Goal: Transaction & Acquisition: Purchase product/service

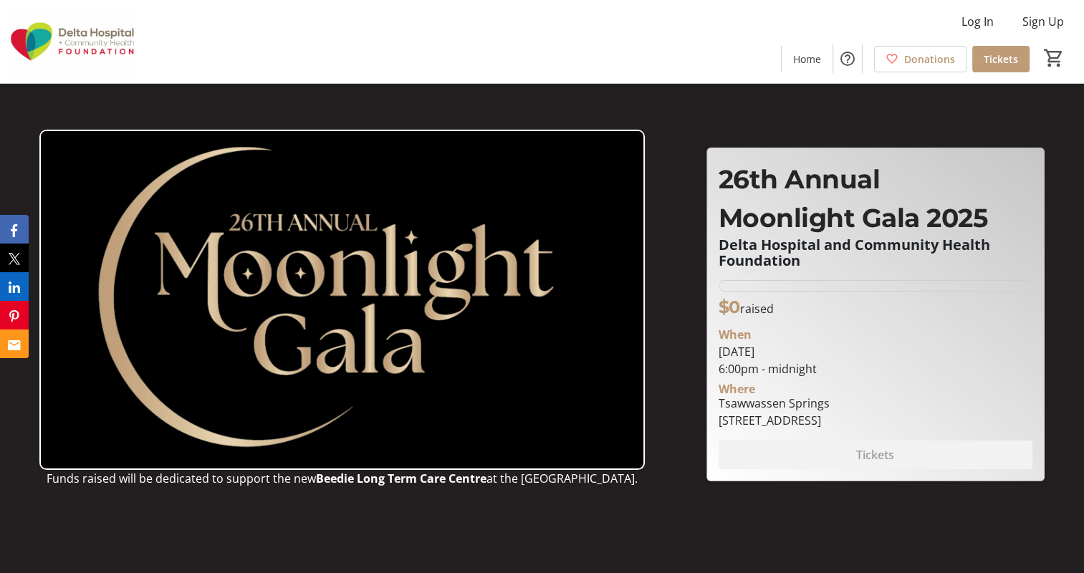
click at [1003, 63] on span "Tickets" at bounding box center [1001, 59] width 34 height 15
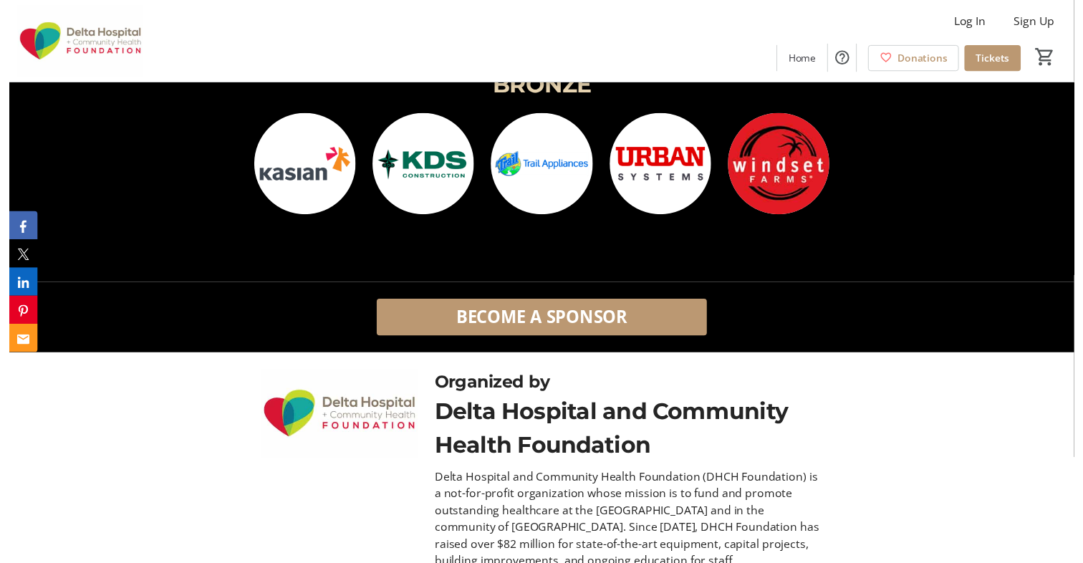
scroll to position [2506, 0]
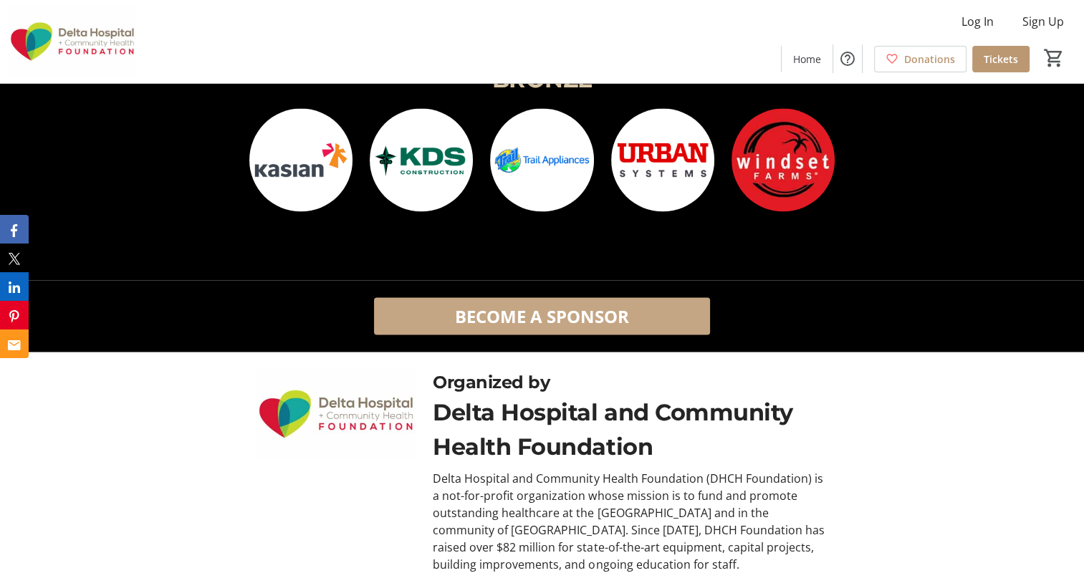
click at [556, 316] on span "BECOME A SPONSOR" at bounding box center [542, 316] width 174 height 26
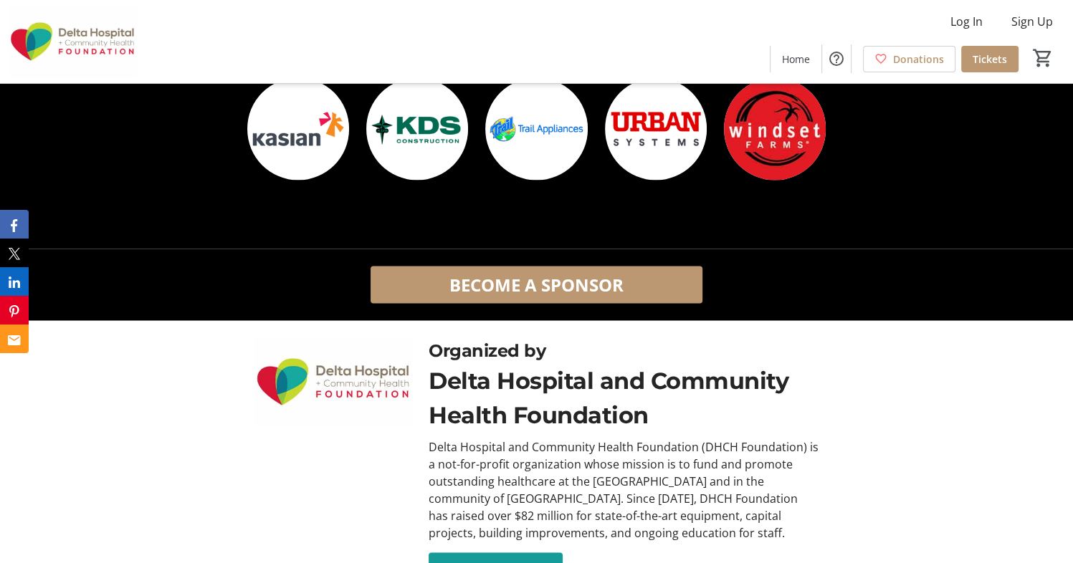
scroll to position [2588, 0]
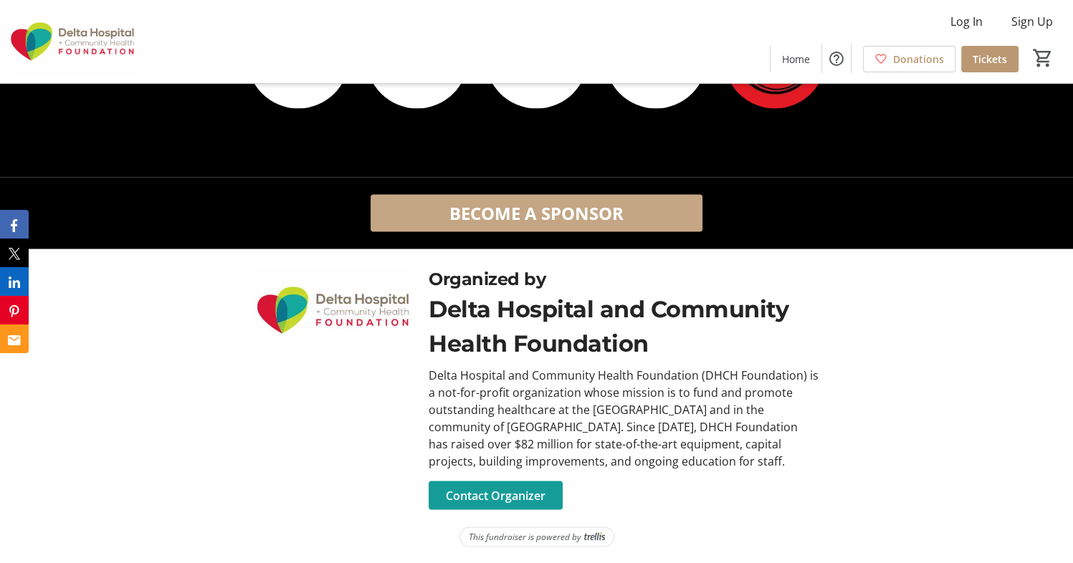
click at [593, 216] on span "BECOME A SPONSOR" at bounding box center [536, 213] width 174 height 26
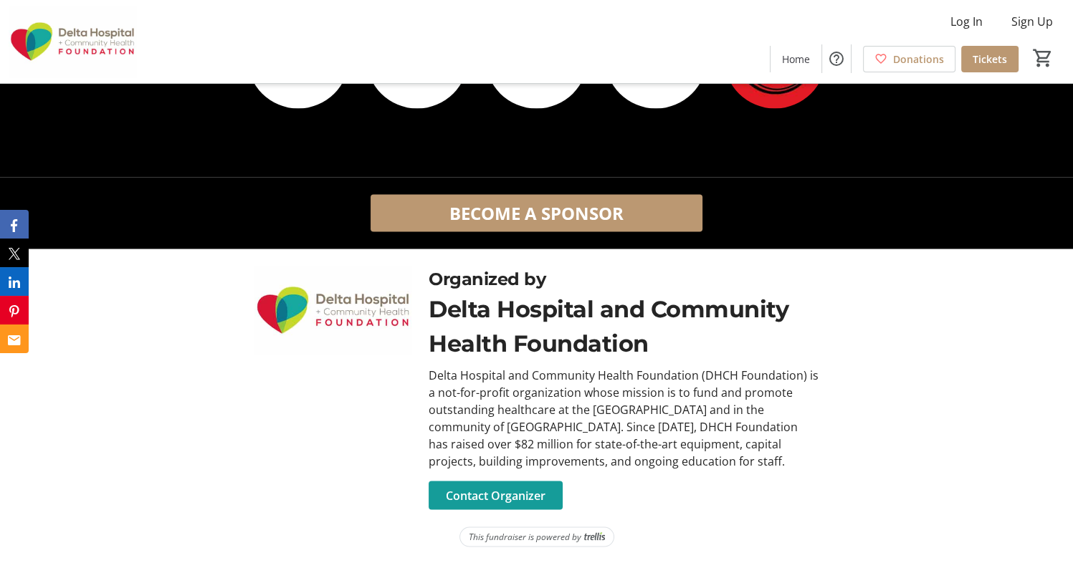
scroll to position [2254, 0]
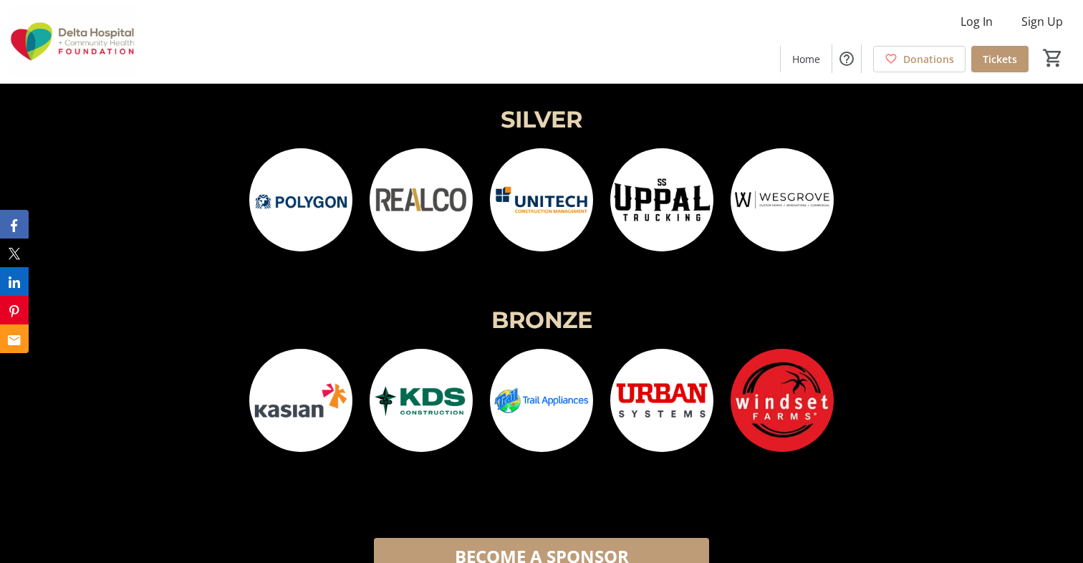
click at [497, 546] on span "BECOME A SPONSOR" at bounding box center [542, 557] width 174 height 26
click at [558, 542] on span at bounding box center [541, 557] width 335 height 34
click at [554, 550] on span "BECOME A SPONSOR" at bounding box center [542, 557] width 174 height 26
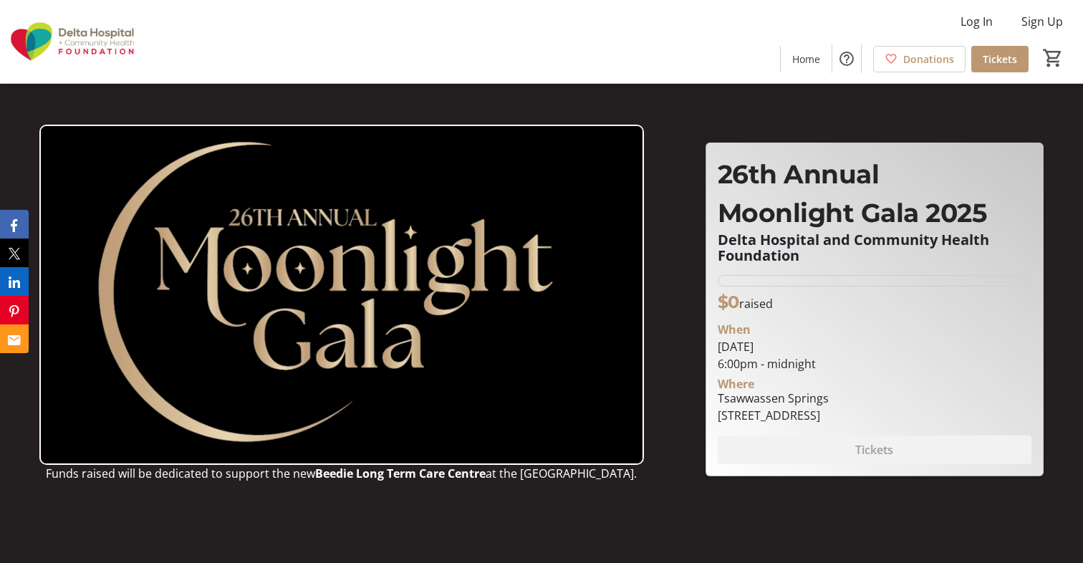
click at [978, 539] on header "Funds raised will be dedicated to support the new Beedie Long Term Care Centre …" at bounding box center [541, 281] width 1083 height 563
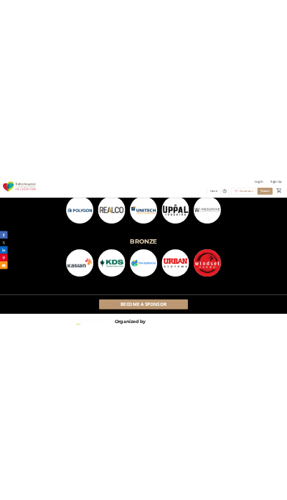
scroll to position [2350, 0]
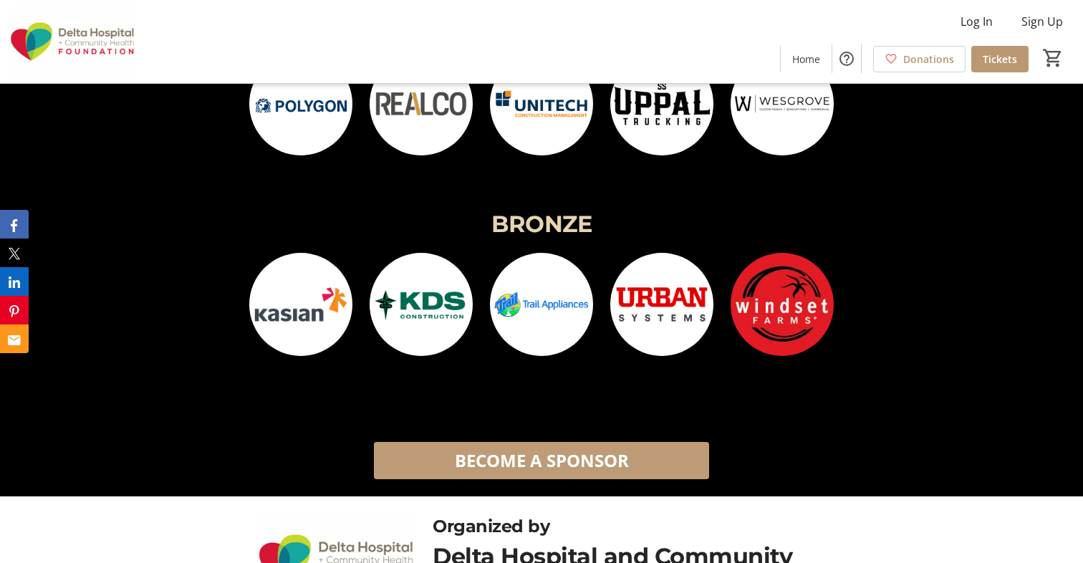
click at [642, 460] on span at bounding box center [541, 461] width 335 height 34
click at [593, 465] on span "BECOME A SPONSOR" at bounding box center [542, 461] width 174 height 26
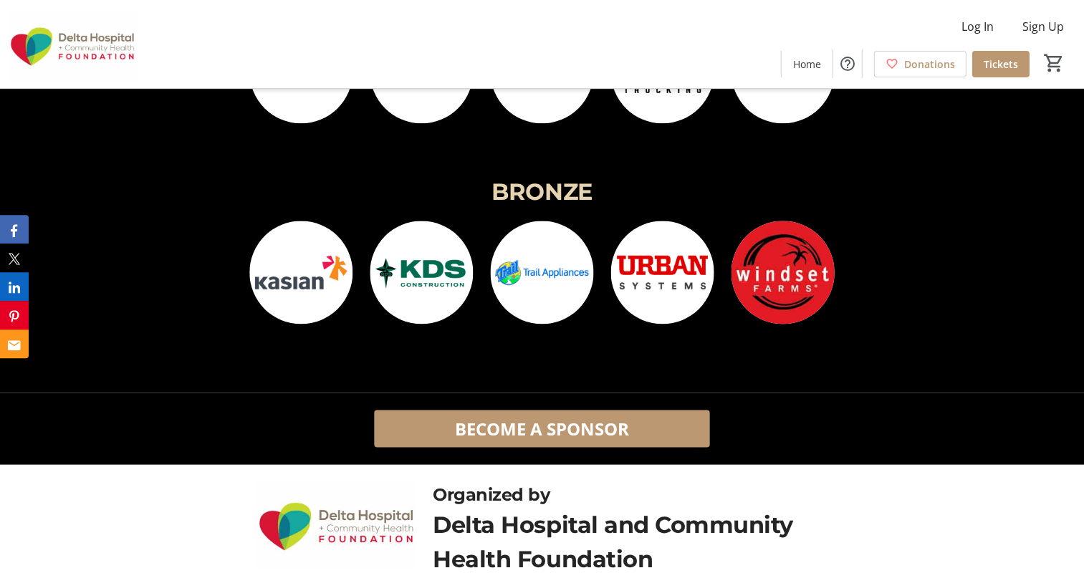
scroll to position [2445, 0]
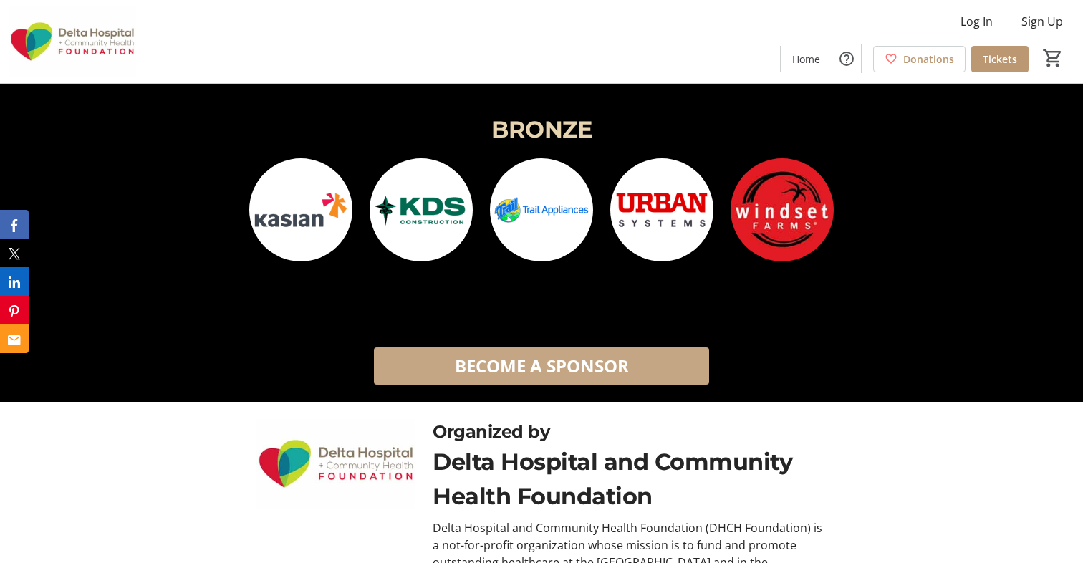
click at [585, 378] on span "BECOME A SPONSOR" at bounding box center [542, 366] width 174 height 26
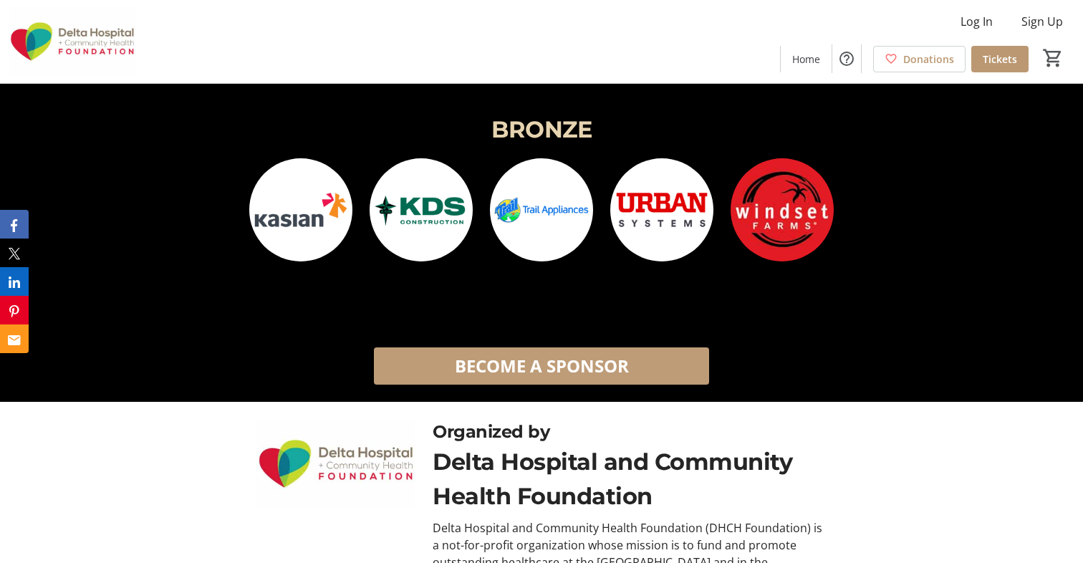
click at [585, 378] on span "BECOME A SPONSOR" at bounding box center [542, 366] width 174 height 26
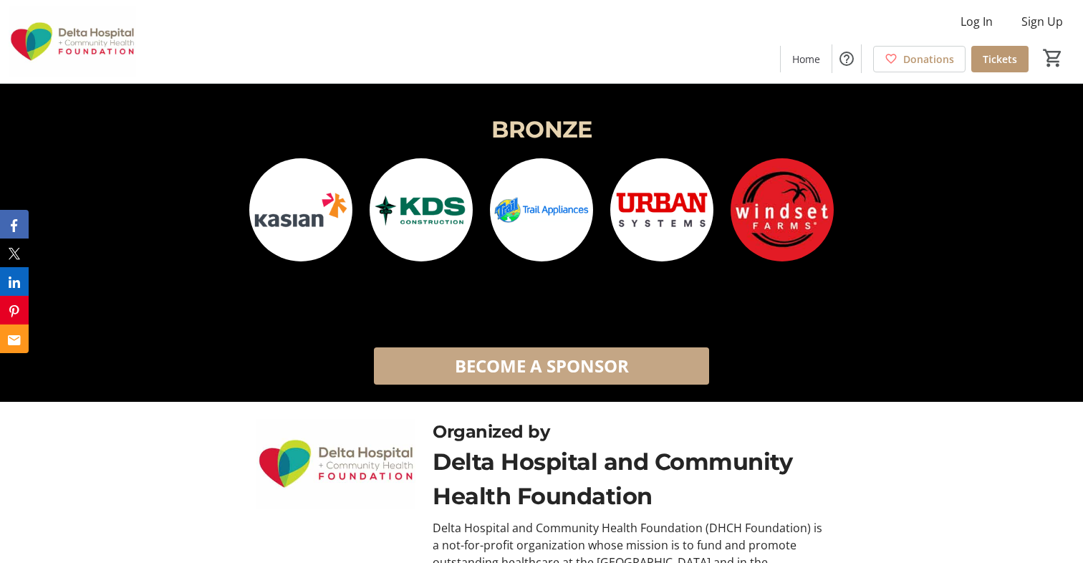
click at [606, 378] on span "BECOME A SPONSOR" at bounding box center [542, 366] width 174 height 26
click at [611, 364] on span "BECOME A SPONSOR" at bounding box center [542, 366] width 174 height 26
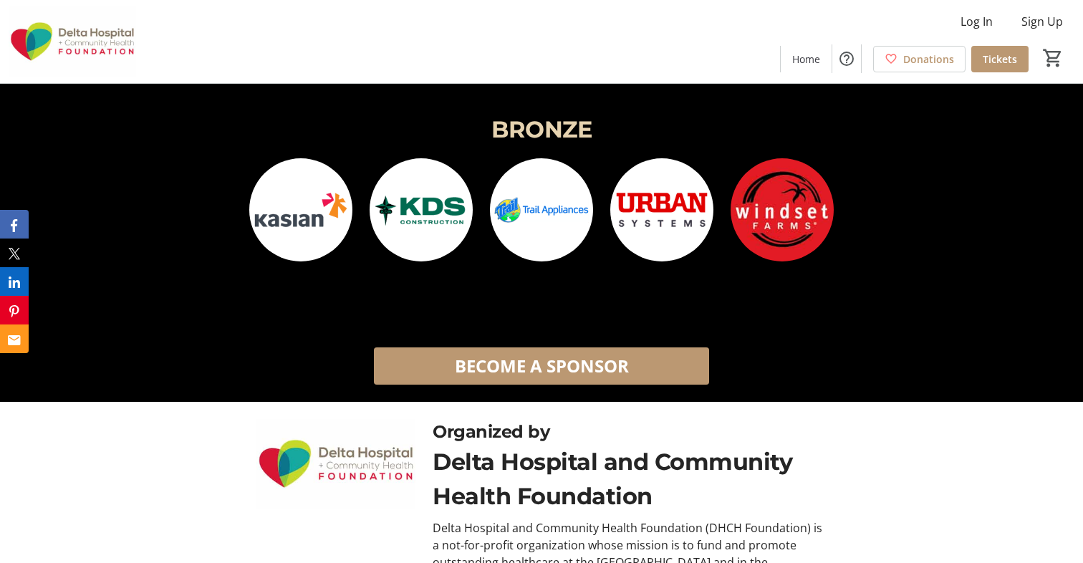
click at [651, 262] on div at bounding box center [662, 218] width 120 height 120
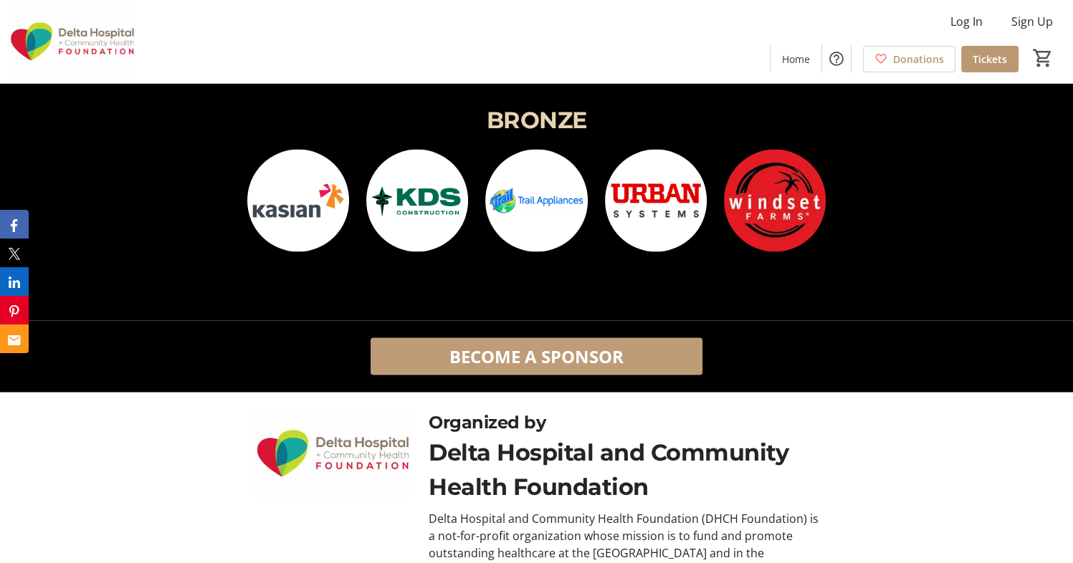
click at [585, 361] on span "BECOME A SPONSOR" at bounding box center [536, 356] width 174 height 26
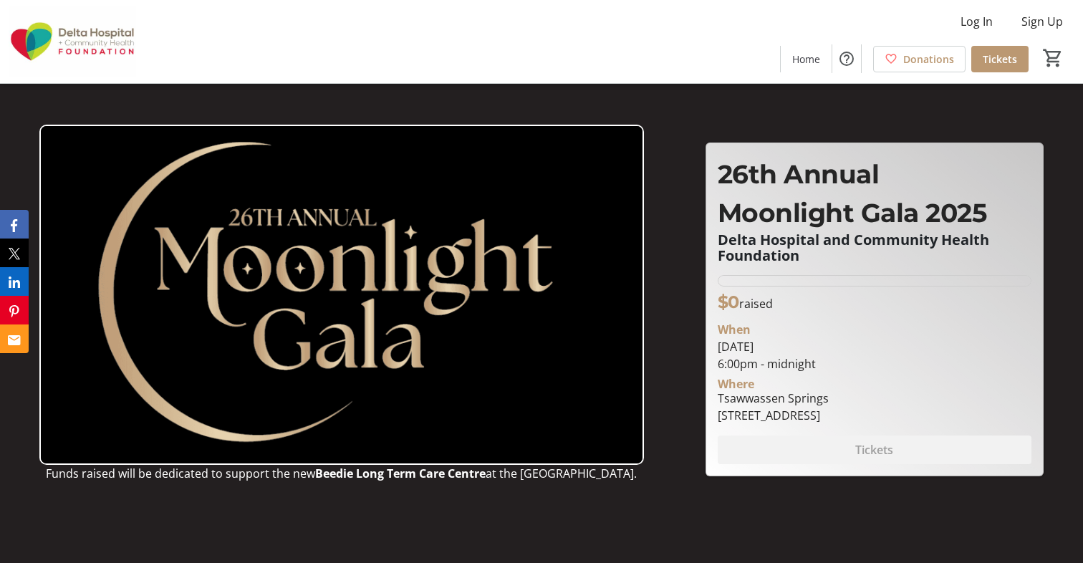
scroll to position [492, 0]
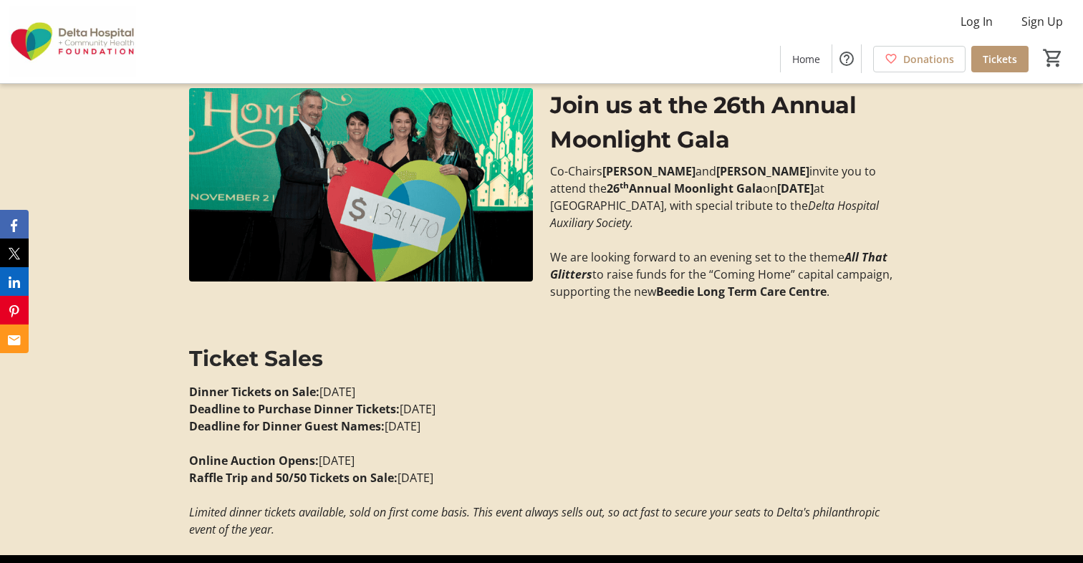
click at [1075, 71] on div "Log In Sign Up Home Donations Tickets 0" at bounding box center [541, 41] width 1083 height 83
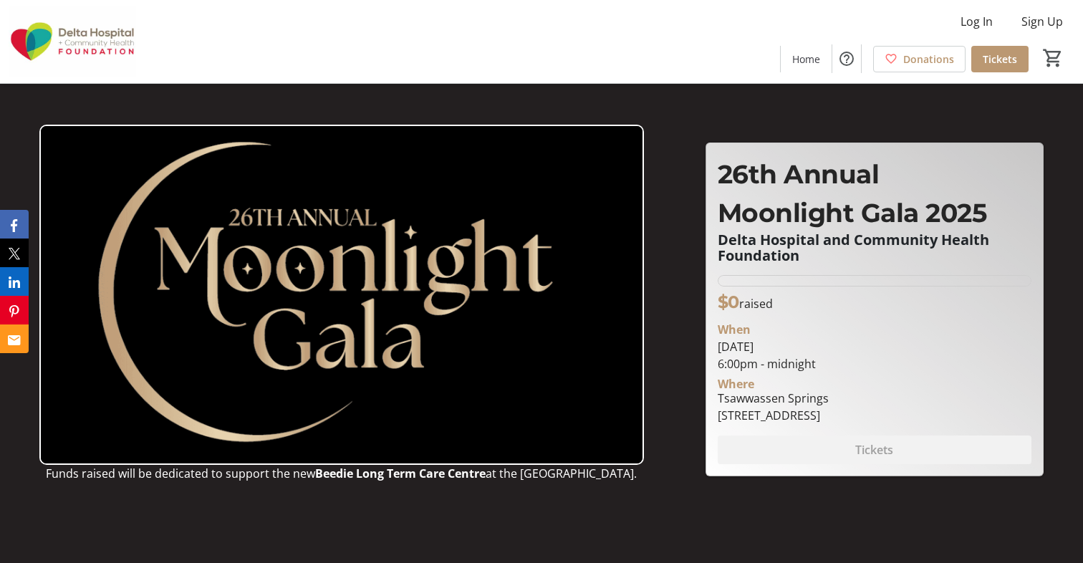
click at [1075, 71] on div "Log In Sign Up Home Donations Tickets 0" at bounding box center [541, 41] width 1083 height 83
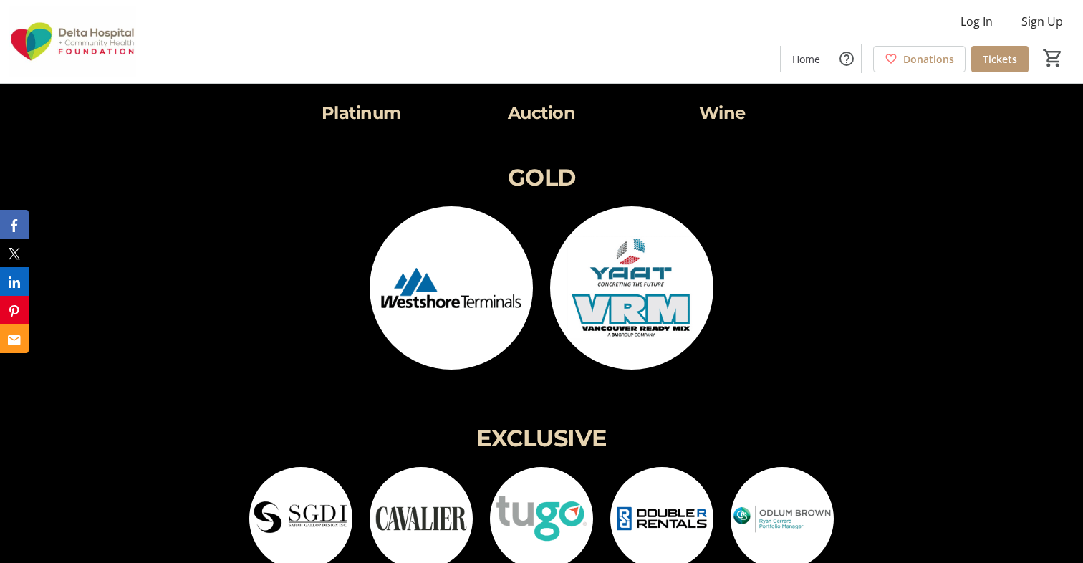
click at [1078, 228] on div "THANK YOU TO OUR SPONSORS Healthcare Champion Tribute Venue Platinum Platinum A…" at bounding box center [541, 435] width 1083 height 1728
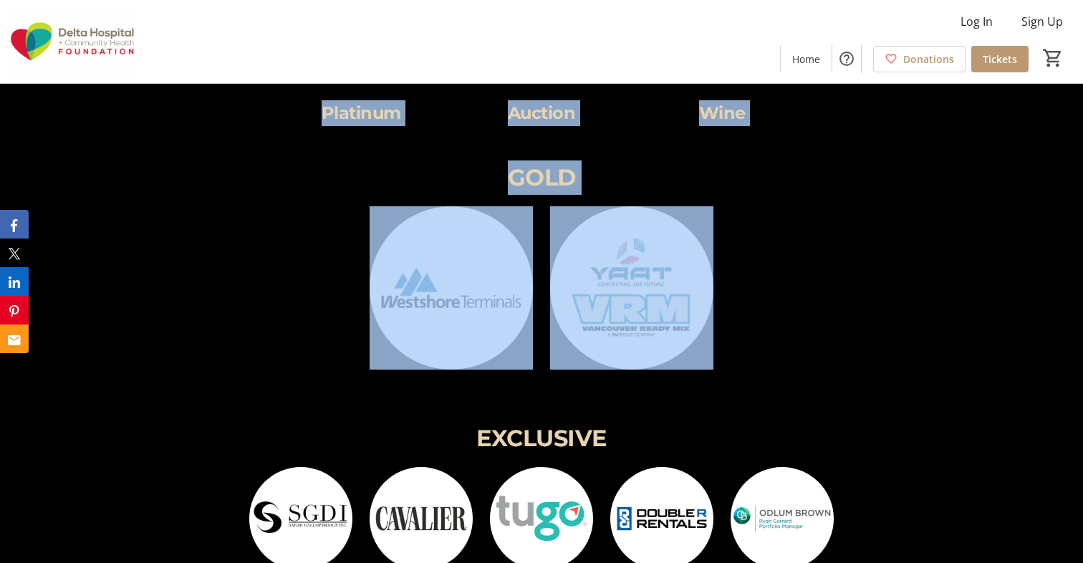
click at [1078, 228] on div "THANK YOU TO OUR SPONSORS Healthcare Champion Tribute Venue Platinum Platinum A…" at bounding box center [541, 435] width 1083 height 1728
click at [1081, 334] on div "THANK YOU TO OUR SPONSORS Healthcare Champion Tribute Venue Platinum Platinum A…" at bounding box center [541, 435] width 1083 height 1728
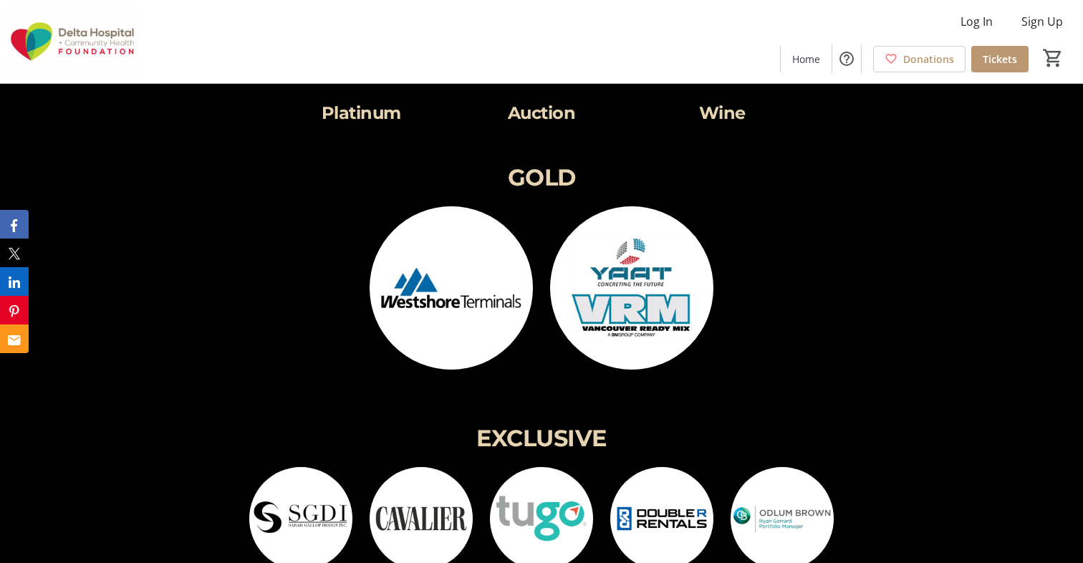
click at [1081, 334] on div "THANK YOU TO OUR SPONSORS Healthcare Champion Tribute Venue Platinum Platinum A…" at bounding box center [541, 435] width 1083 height 1728
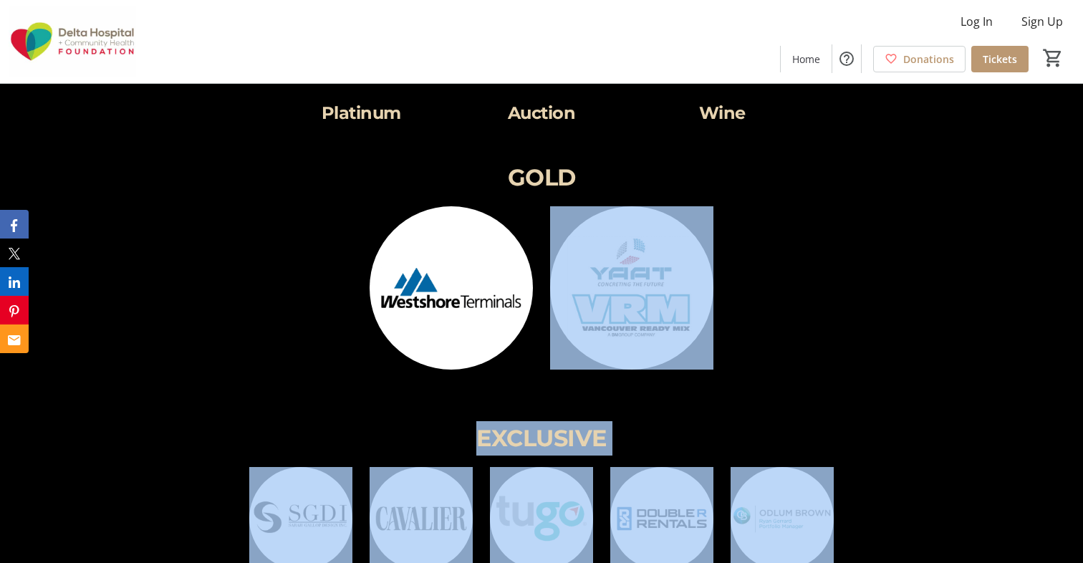
scroll to position [1969, 0]
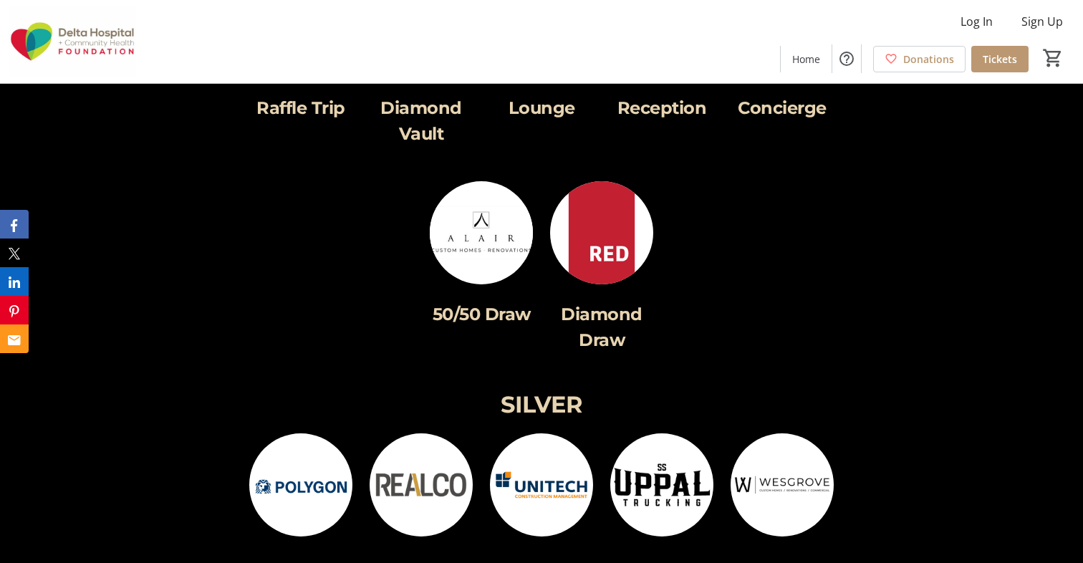
drag, startPoint x: 1081, startPoint y: 334, endPoint x: 982, endPoint y: 403, distance: 121.5
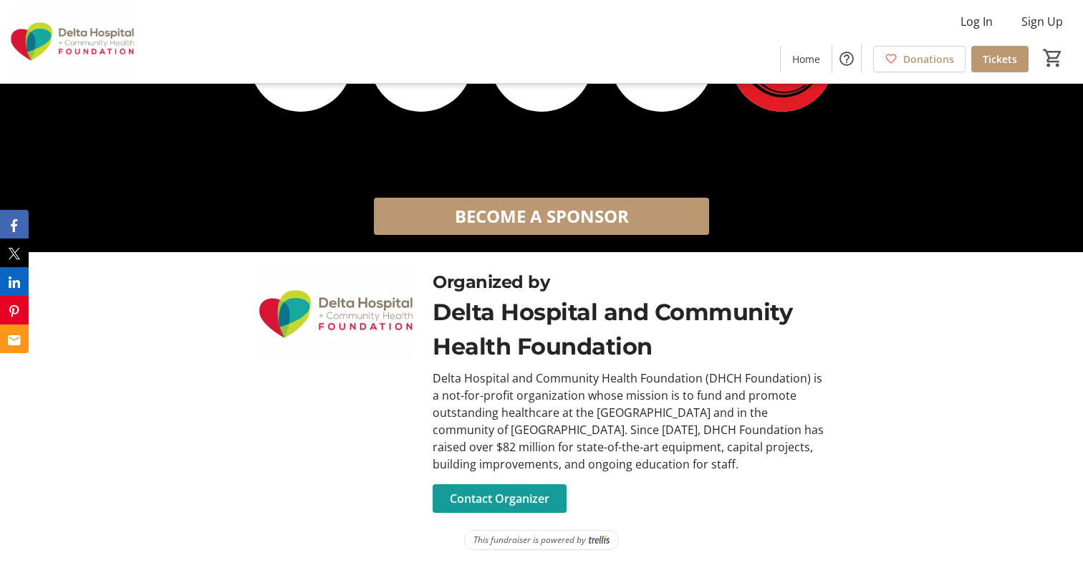
scroll to position [2598, 0]
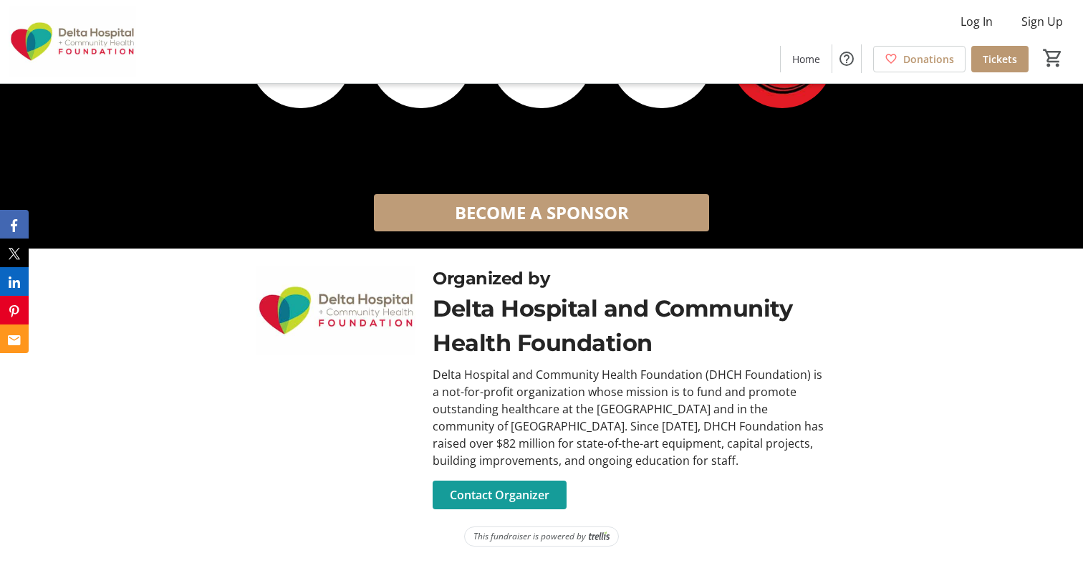
click at [632, 211] on span at bounding box center [541, 213] width 335 height 34
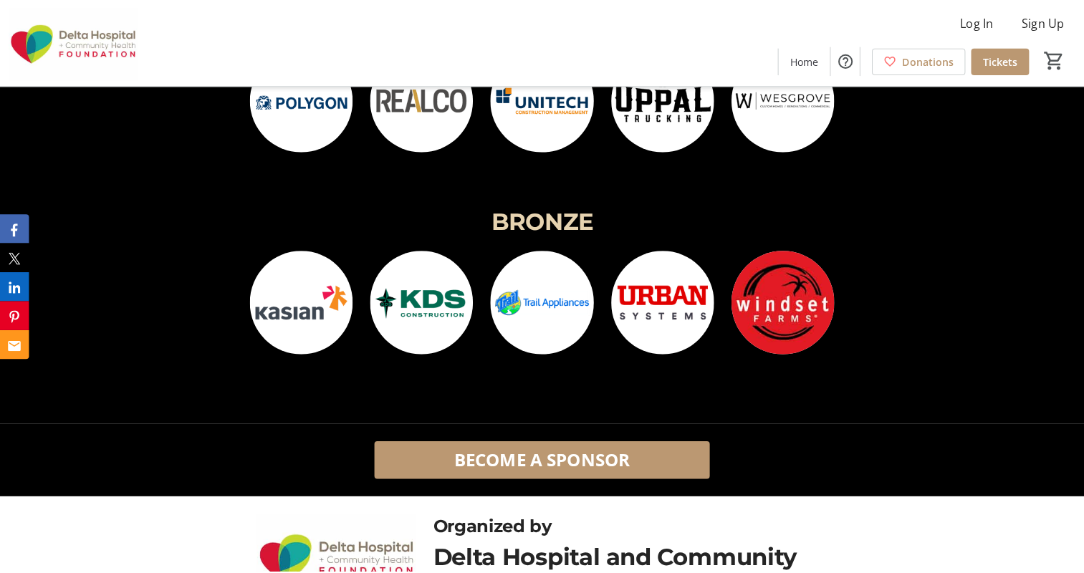
scroll to position [2379, 0]
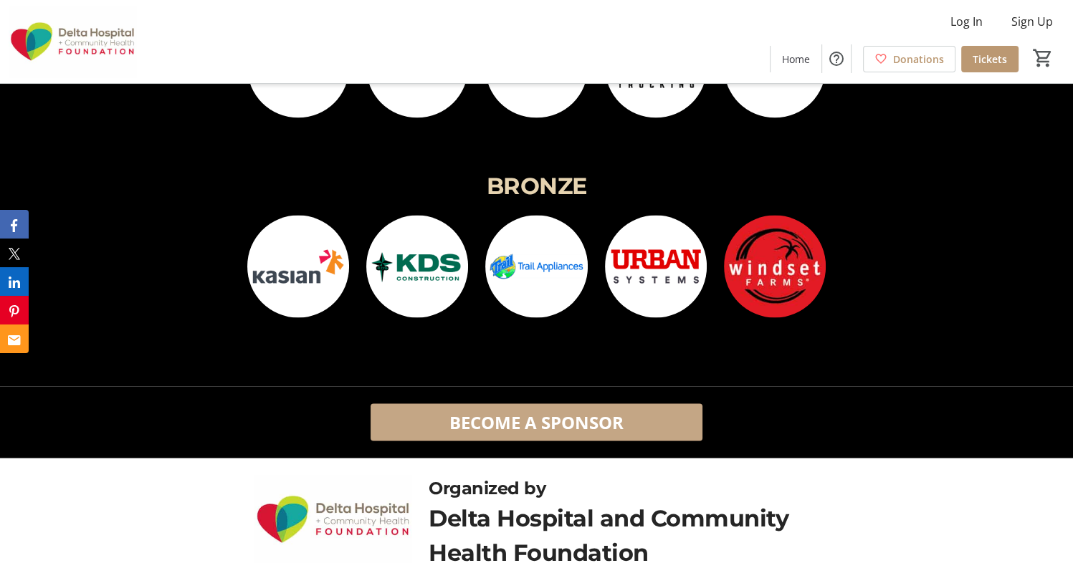
click at [568, 427] on span "BECOME A SPONSOR" at bounding box center [536, 422] width 174 height 26
